Goal: Task Accomplishment & Management: Manage account settings

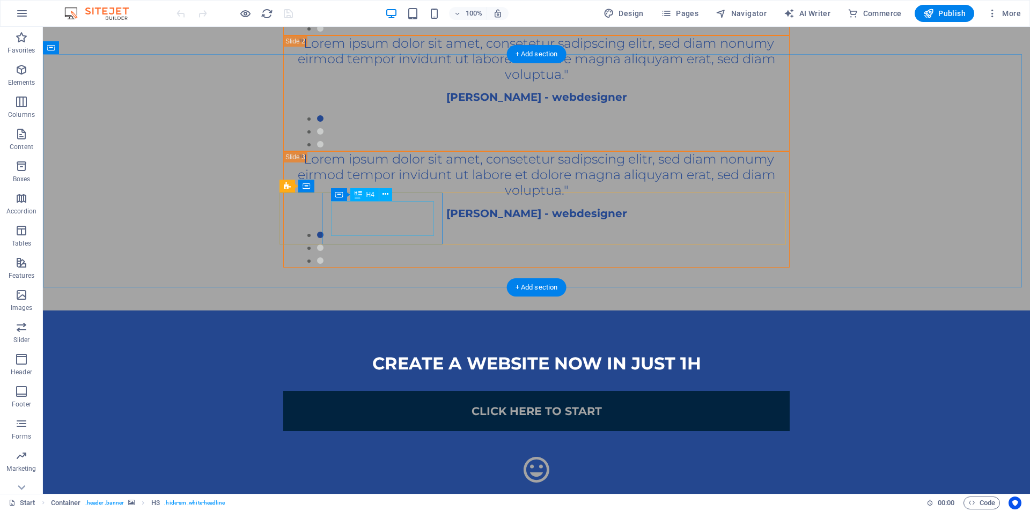
scroll to position [2041, 0]
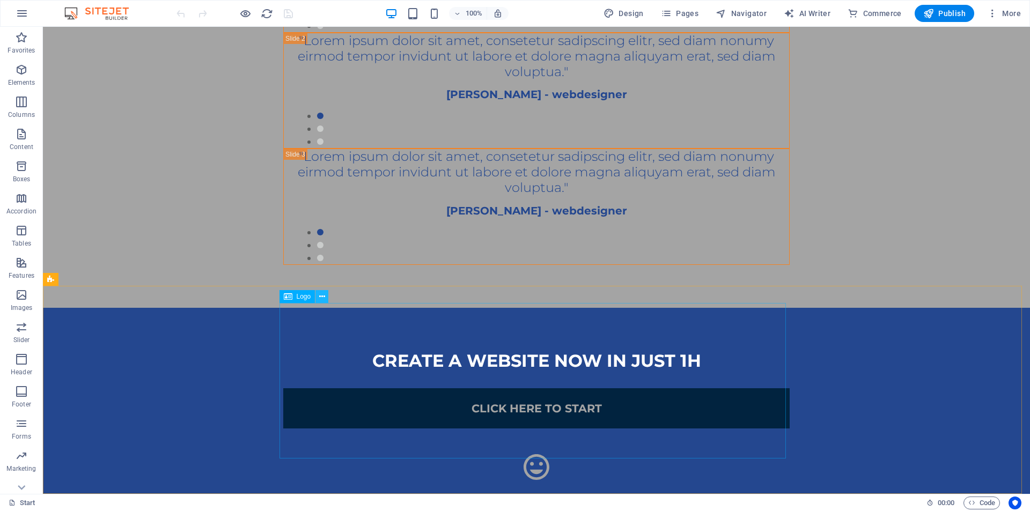
click at [322, 301] on icon at bounding box center [322, 296] width 6 height 11
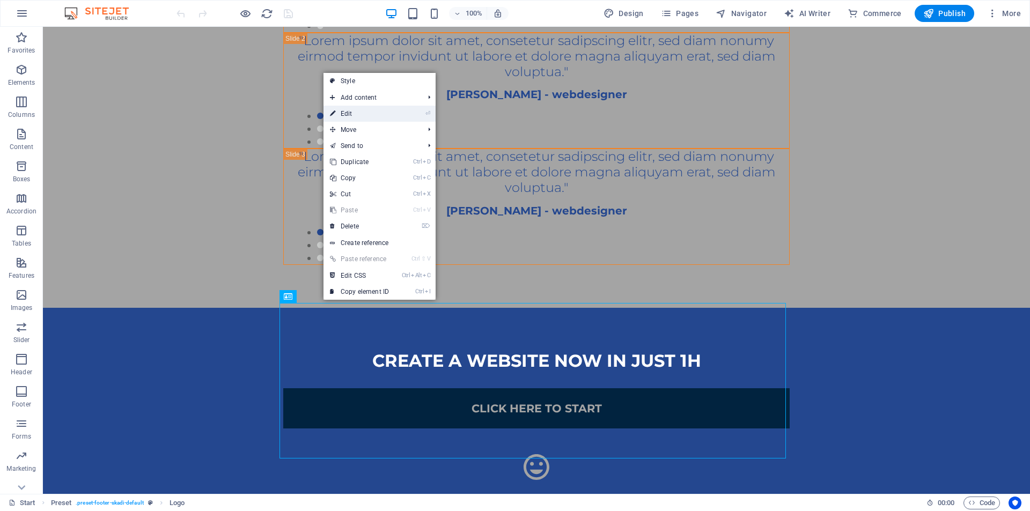
click at [413, 116] on li "⏎ Edit" at bounding box center [379, 114] width 112 height 16
click at [399, 113] on li "⏎ Edit" at bounding box center [379, 114] width 112 height 16
click at [417, 109] on li "⏎ Edit" at bounding box center [379, 114] width 112 height 16
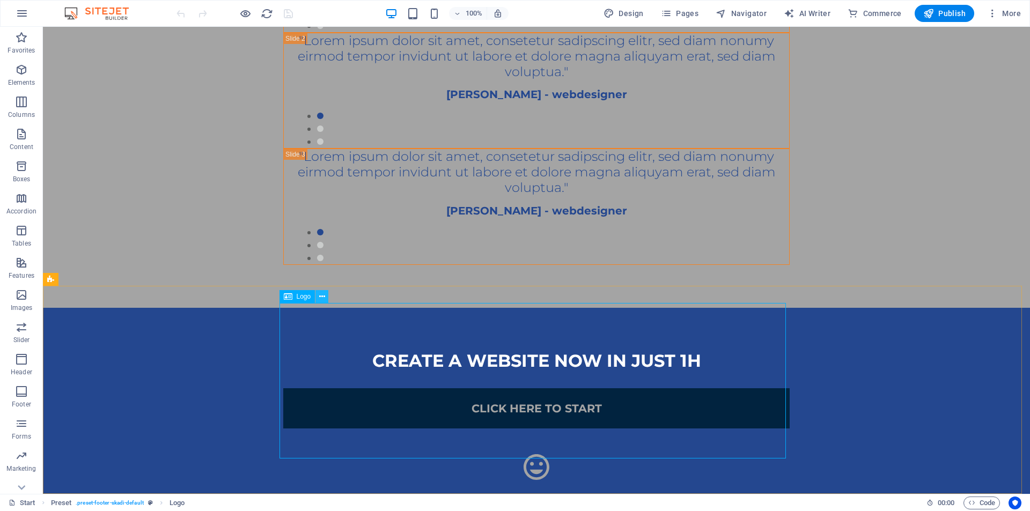
click at [325, 300] on icon at bounding box center [322, 296] width 6 height 11
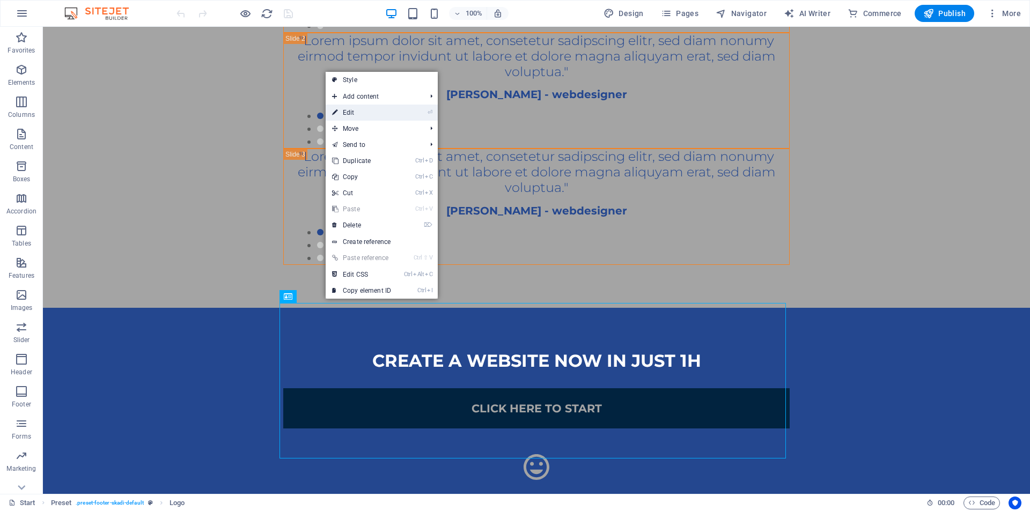
click at [374, 113] on link "⏎ Edit" at bounding box center [362, 113] width 72 height 16
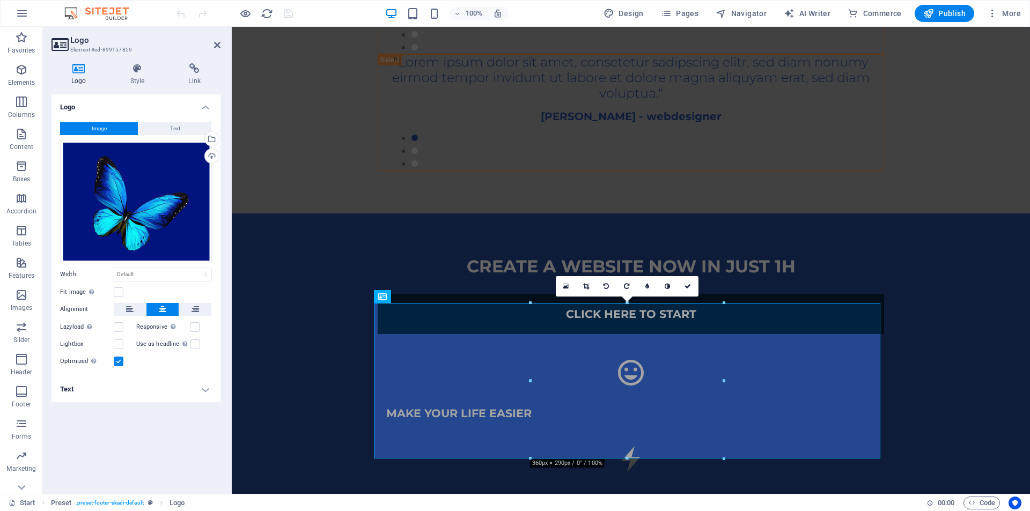
scroll to position [1947, 0]
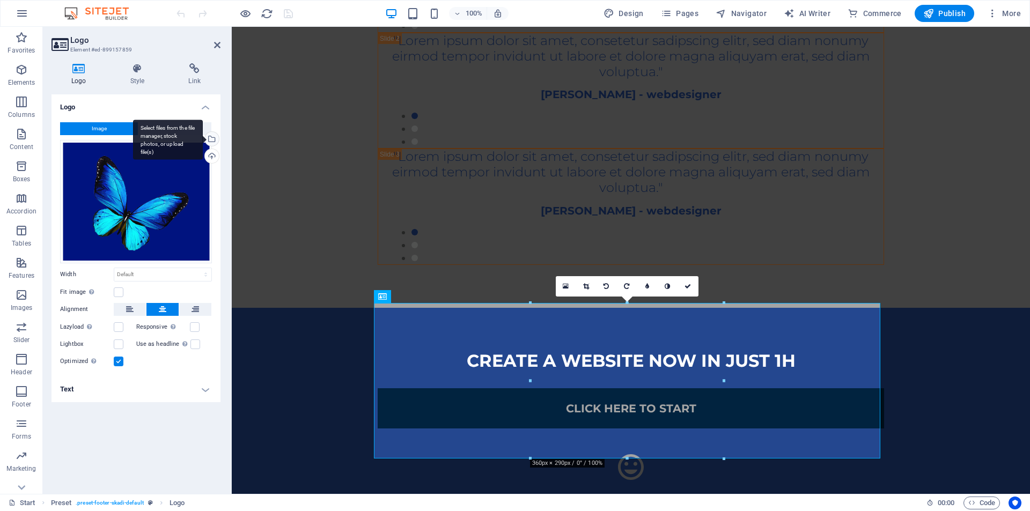
click at [211, 138] on div "Select files from the file manager, stock photos, or upload file(s)" at bounding box center [211, 140] width 16 height 16
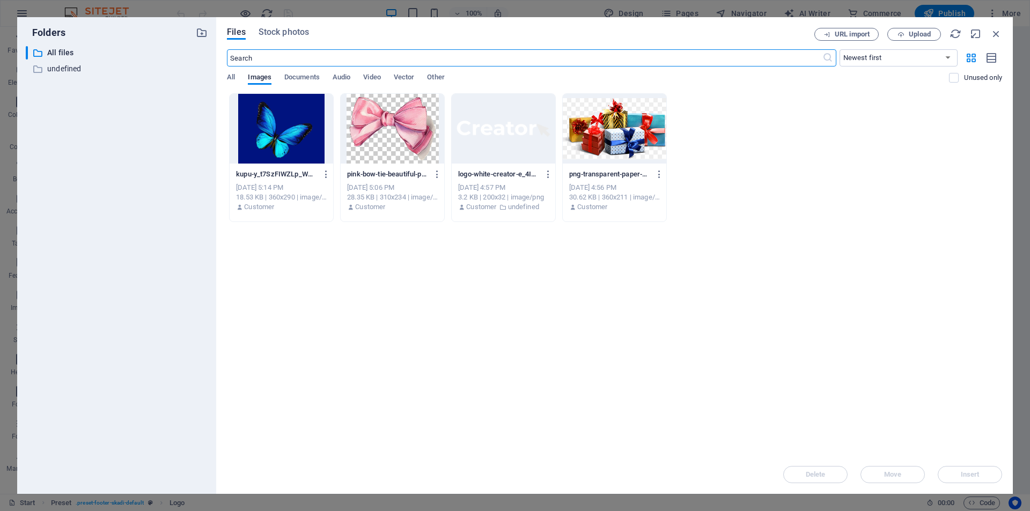
scroll to position [1815, 0]
click at [916, 31] on span "Upload" at bounding box center [920, 34] width 22 height 6
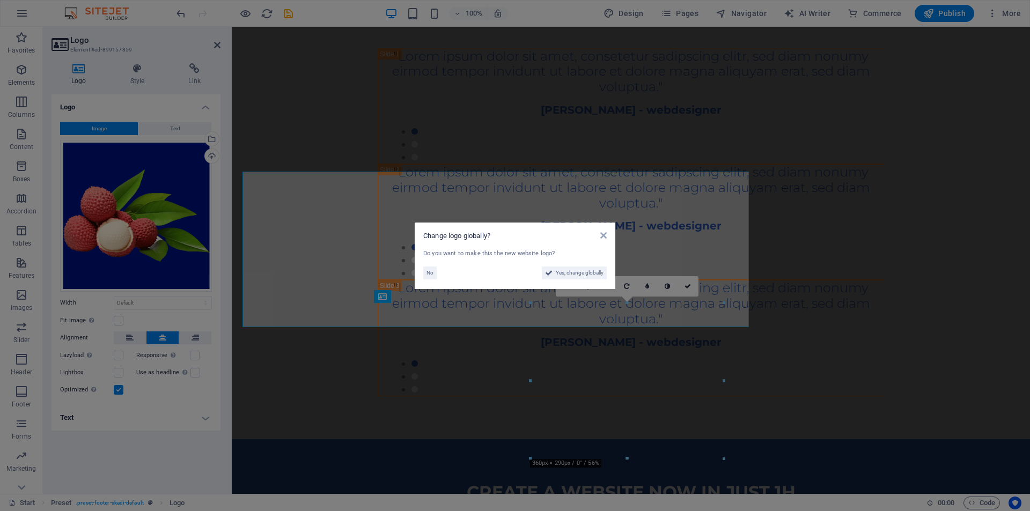
scroll to position [1947, 0]
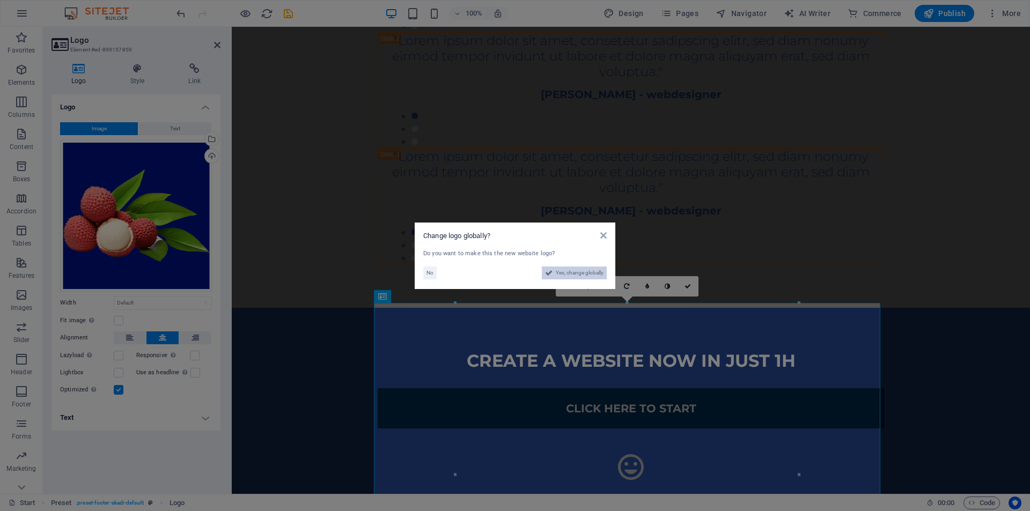
click at [561, 270] on span "Yes, change globally" at bounding box center [580, 273] width 48 height 13
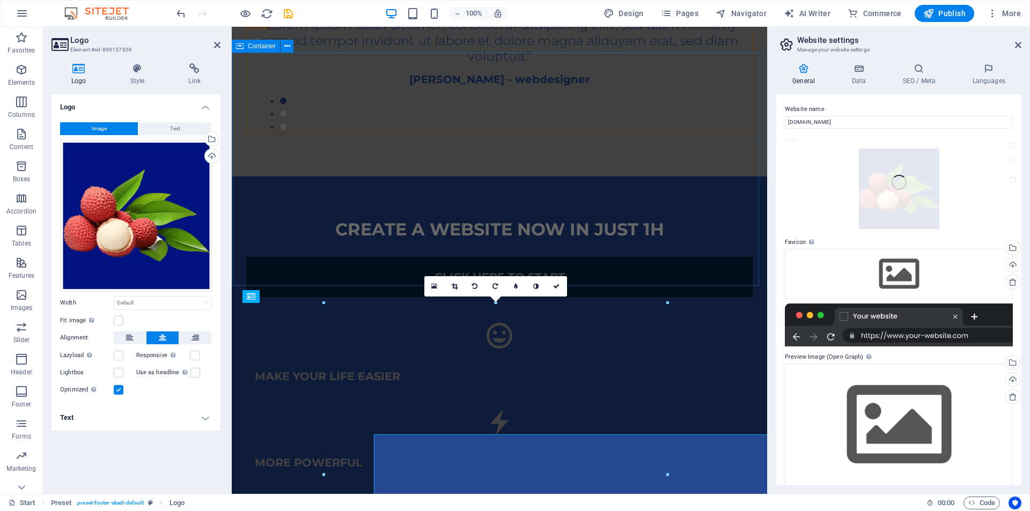
scroll to position [1815, 0]
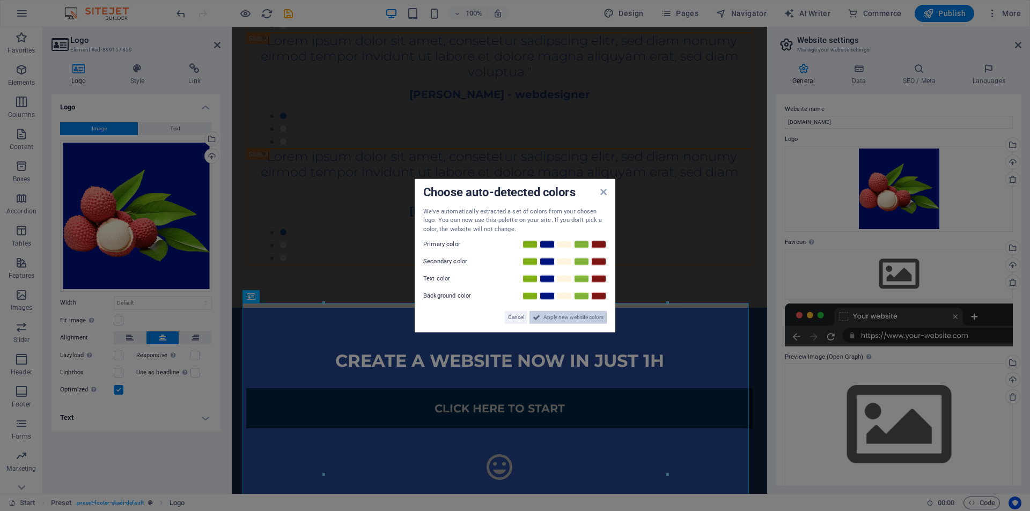
click at [557, 315] on span "Apply new website colors" at bounding box center [573, 317] width 60 height 13
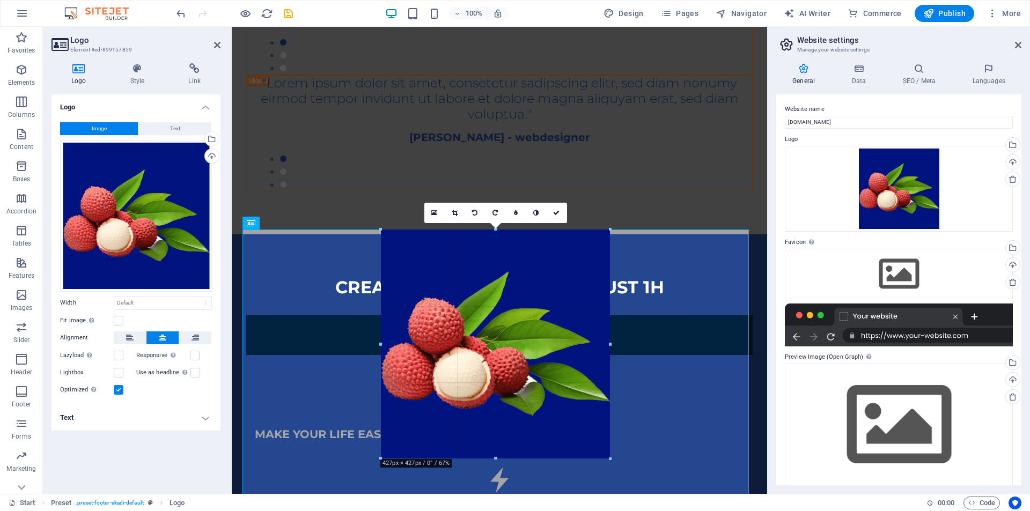
scroll to position [1885, 0]
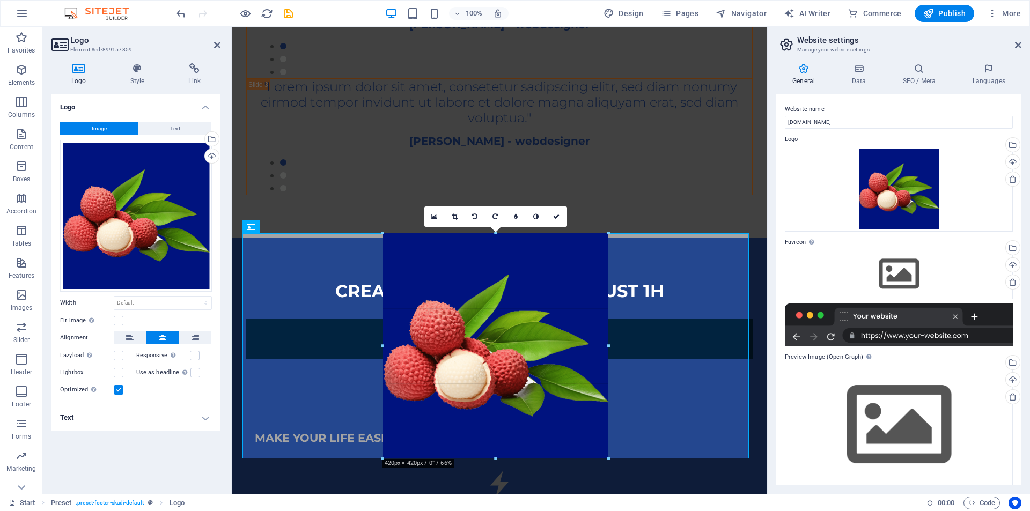
drag, startPoint x: 668, startPoint y: 459, endPoint x: 550, endPoint y: 159, distance: 322.2
type input "420"
select select "px"
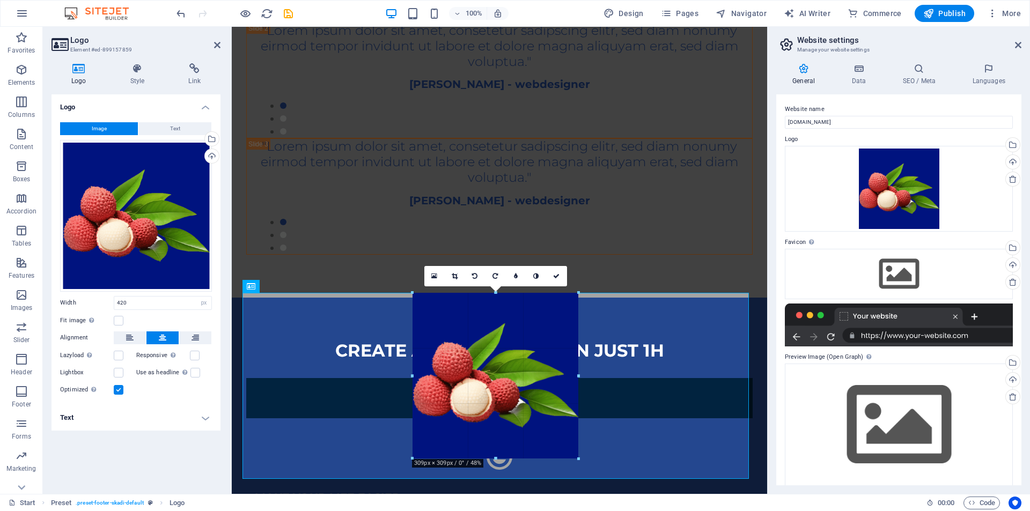
scroll to position [1817, 0]
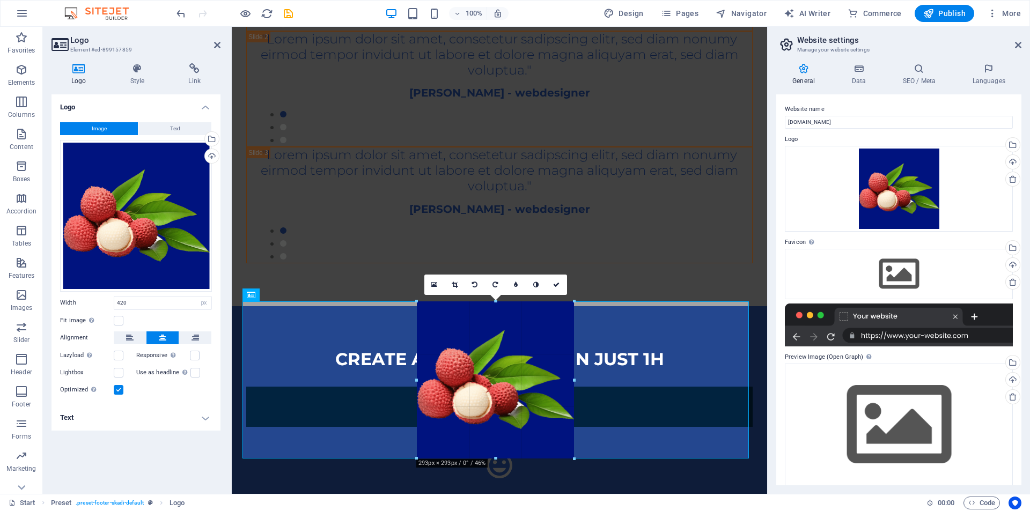
drag, startPoint x: 607, startPoint y: 455, endPoint x: 312, endPoint y: 307, distance: 330.3
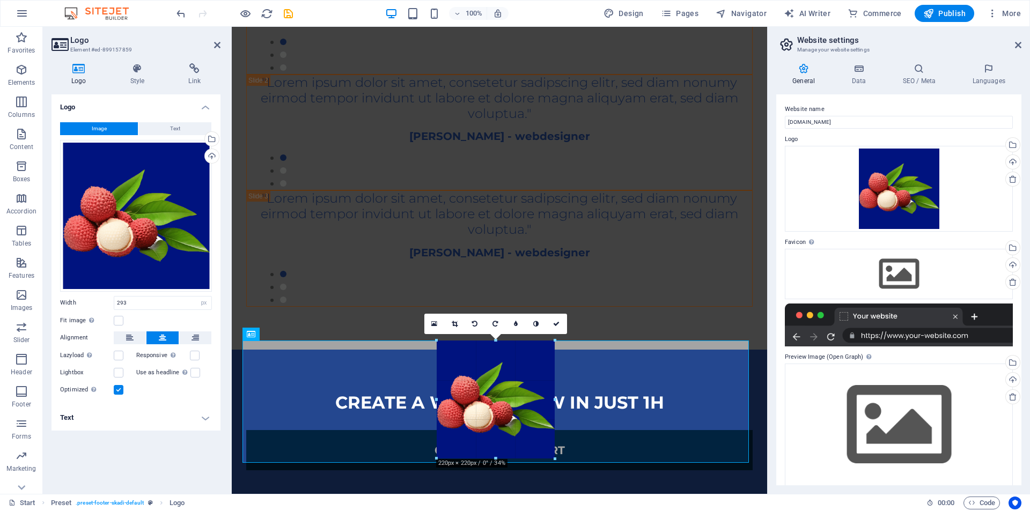
scroll to position [1765, 0]
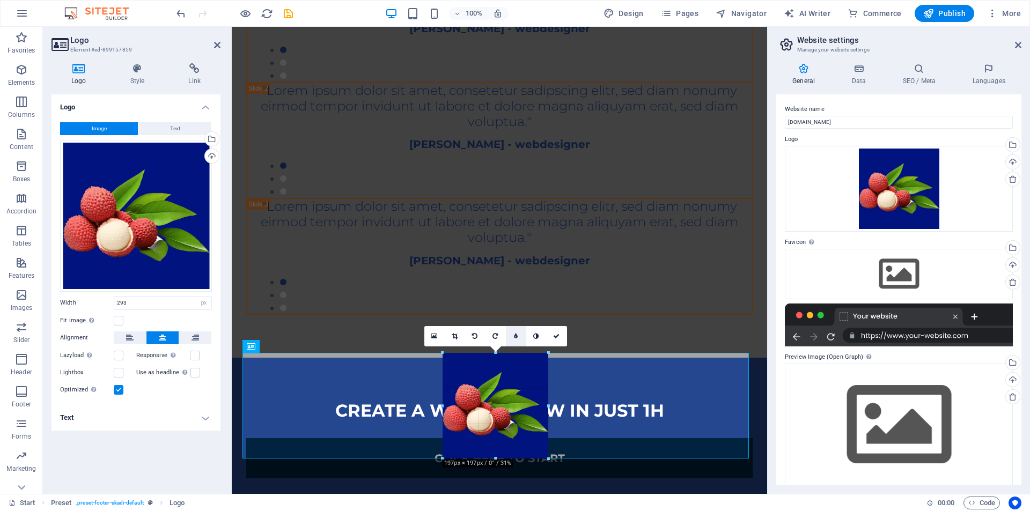
drag, startPoint x: 573, startPoint y: 458, endPoint x: 289, endPoint y: 347, distance: 305.0
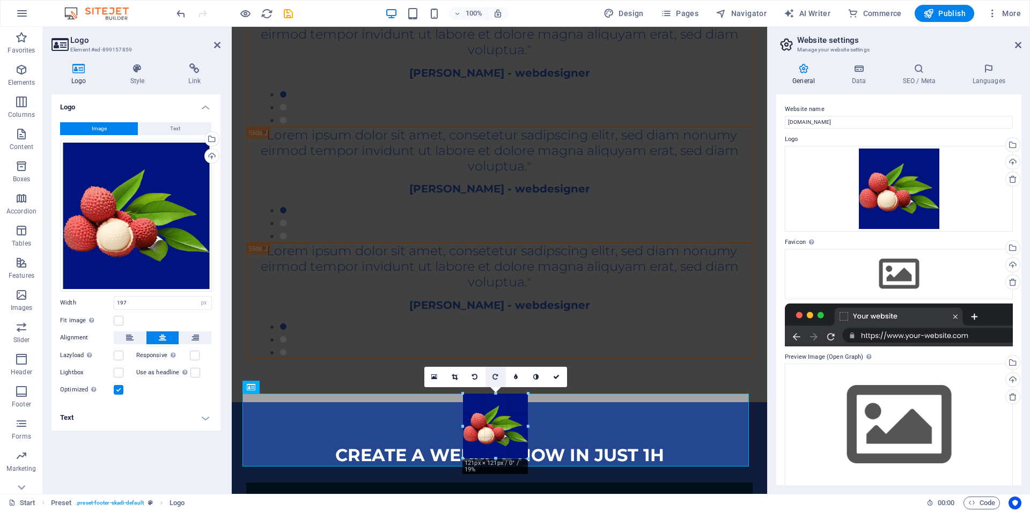
scroll to position [1717, 0]
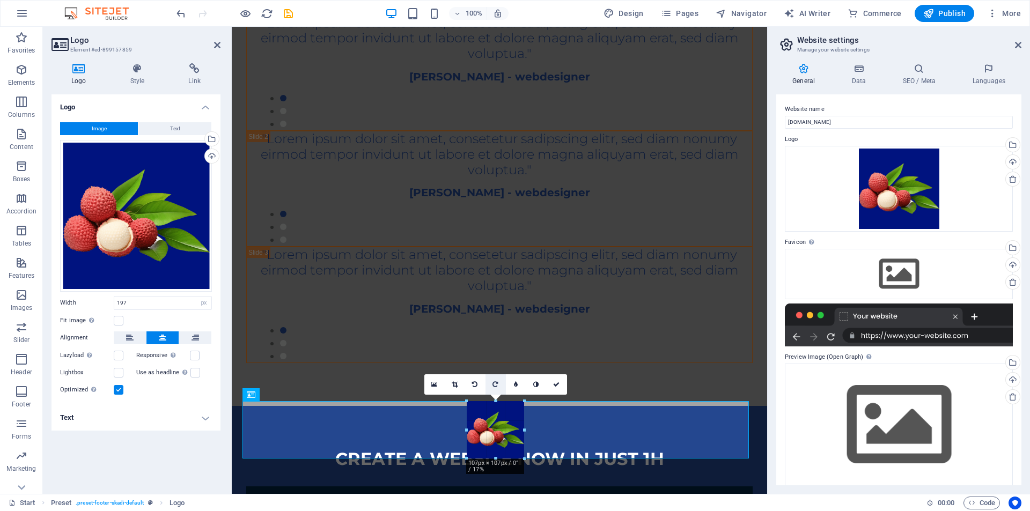
drag, startPoint x: 548, startPoint y: 459, endPoint x: 500, endPoint y: 391, distance: 83.5
type input "107"
drag, startPoint x: 557, startPoint y: 386, endPoint x: 513, endPoint y: 356, distance: 53.4
click at [557, 386] on icon at bounding box center [556, 384] width 6 height 6
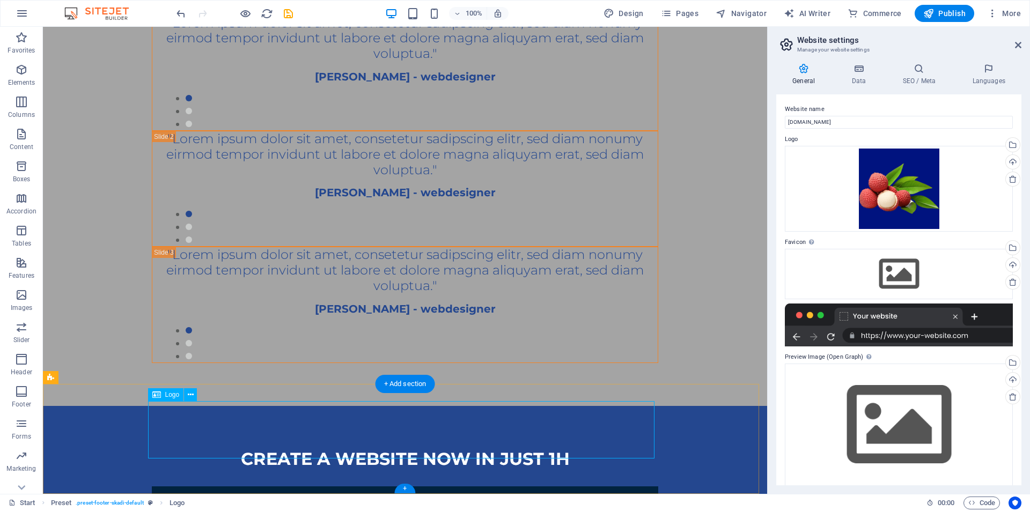
click at [290, 12] on icon "save" at bounding box center [288, 14] width 12 height 12
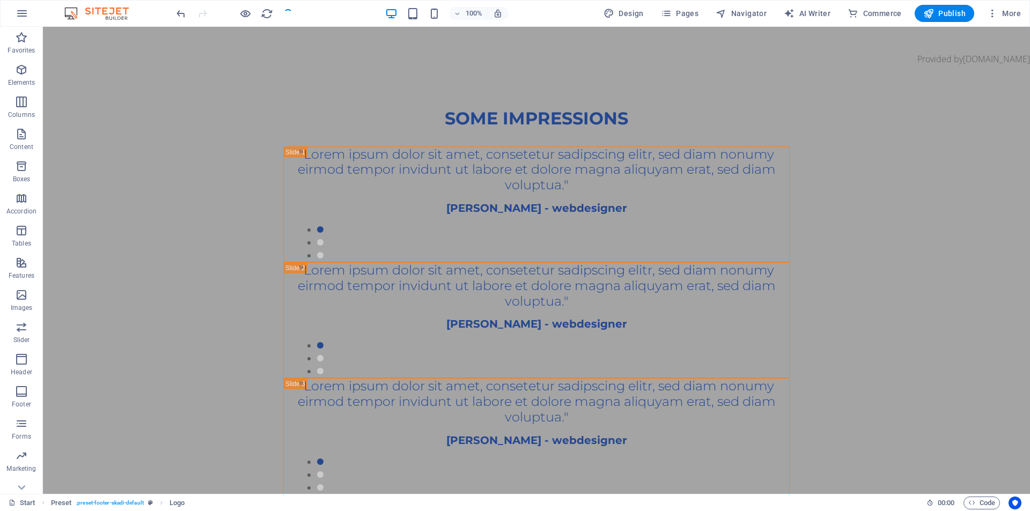
scroll to position [1943, 0]
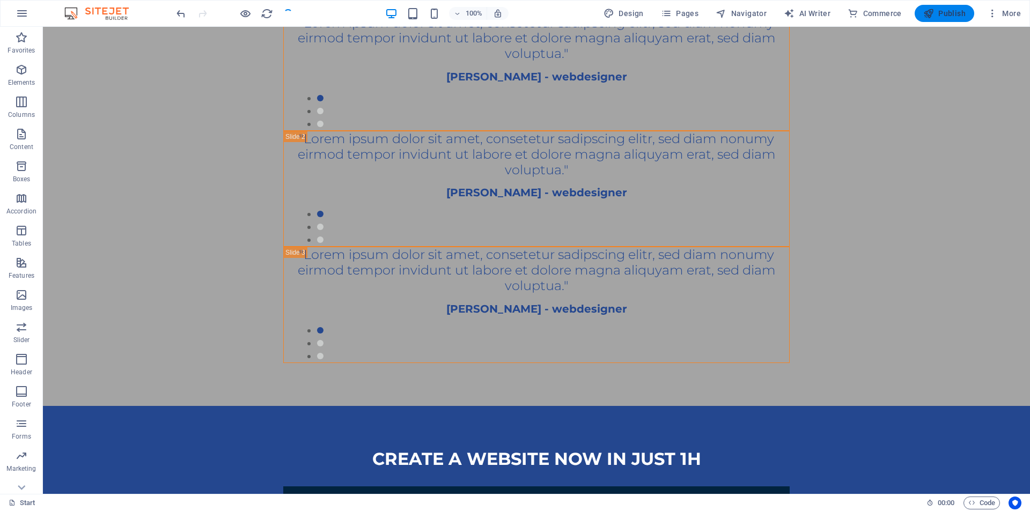
click at [939, 12] on span "Publish" at bounding box center [944, 13] width 42 height 11
